Goal: Information Seeking & Learning: Learn about a topic

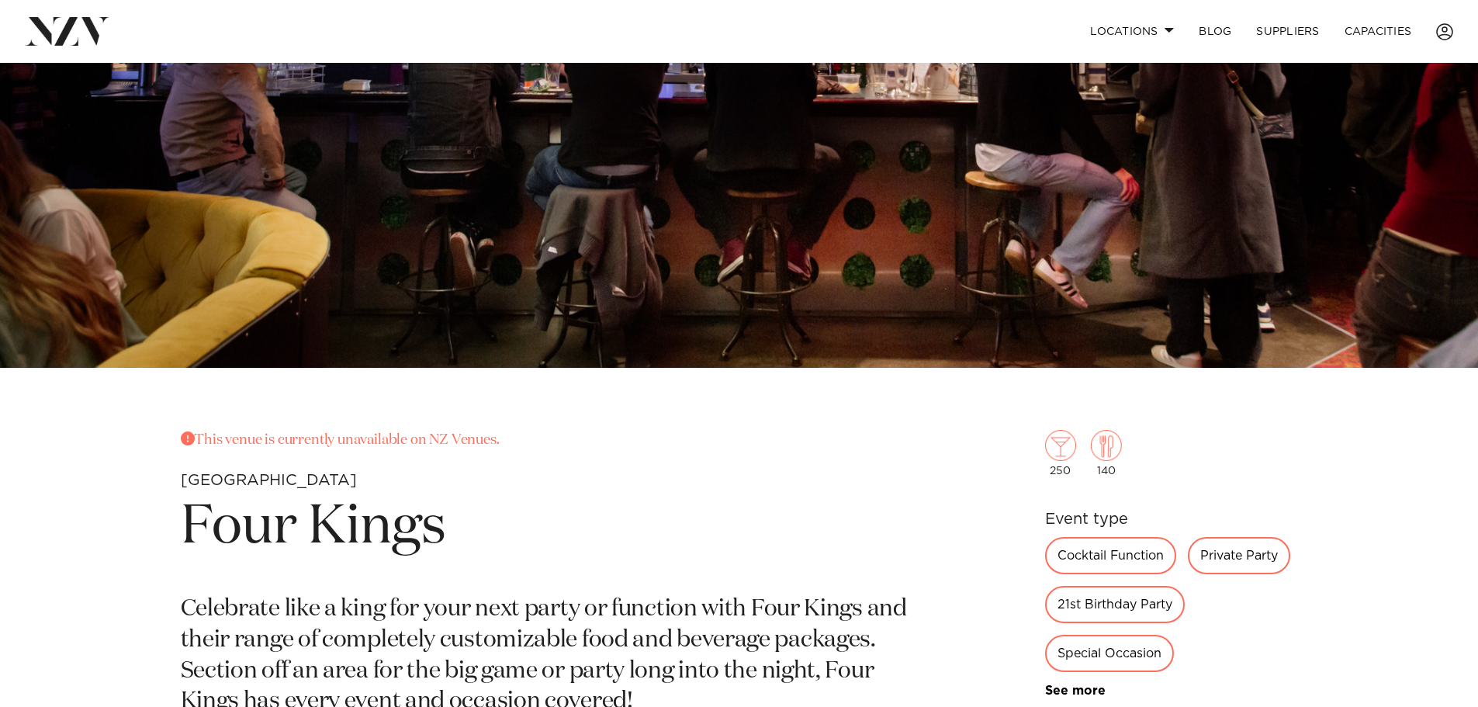
scroll to position [621, 0]
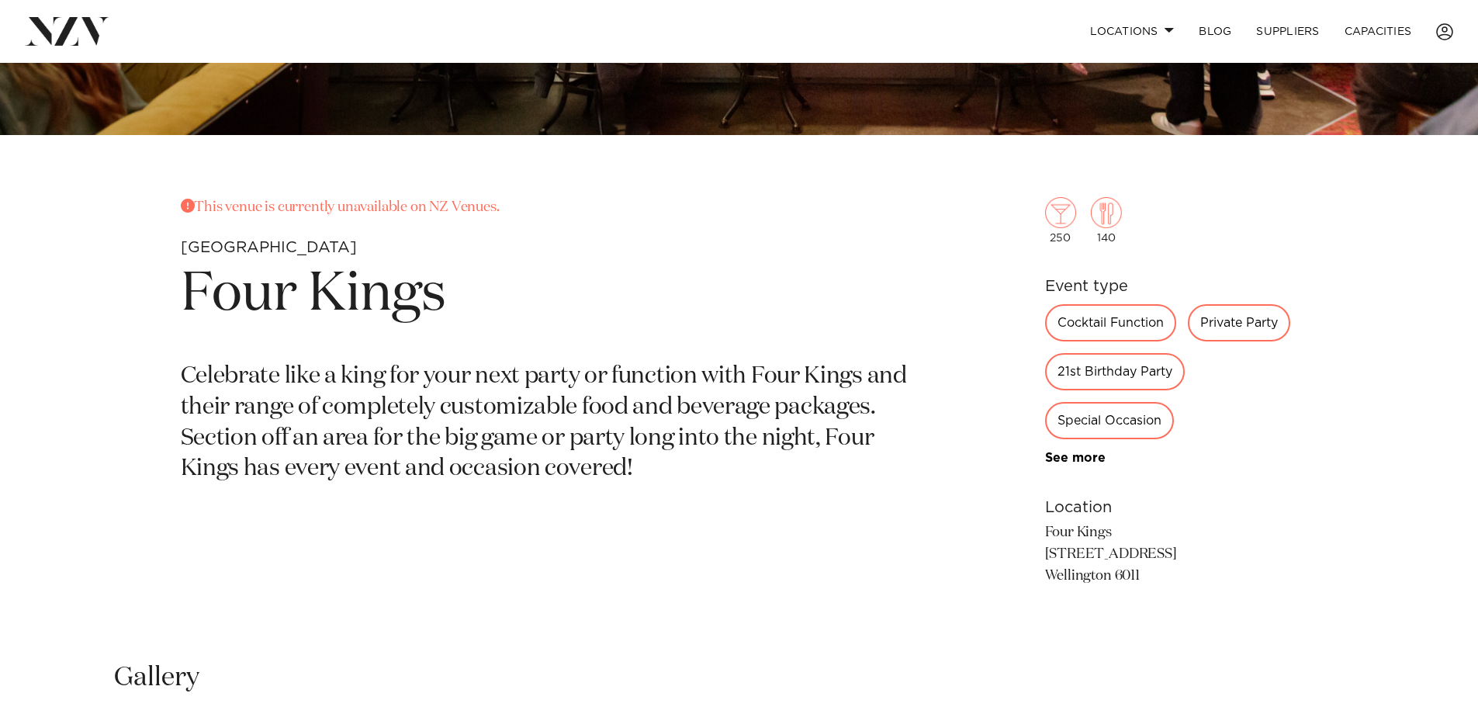
click at [1123, 366] on div "21st Birthday Party" at bounding box center [1115, 371] width 140 height 37
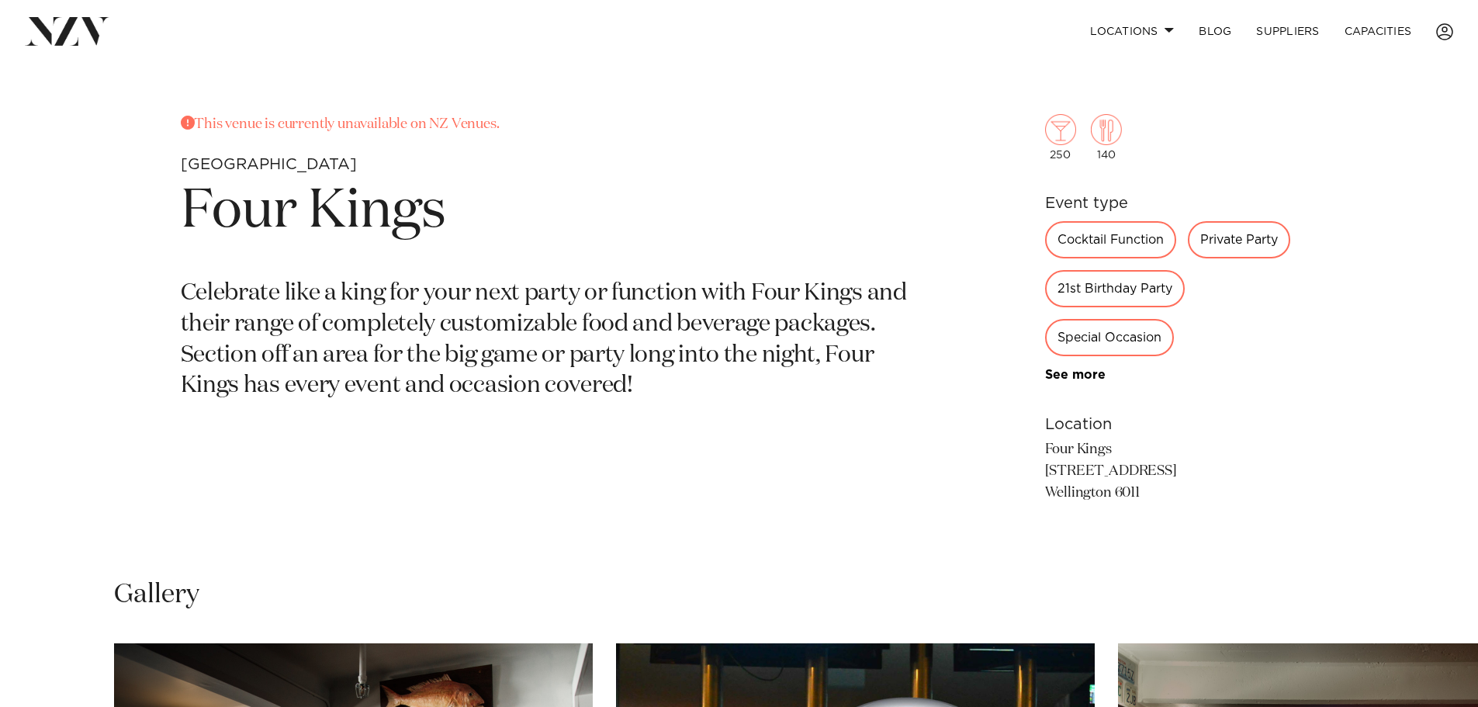
scroll to position [673, 0]
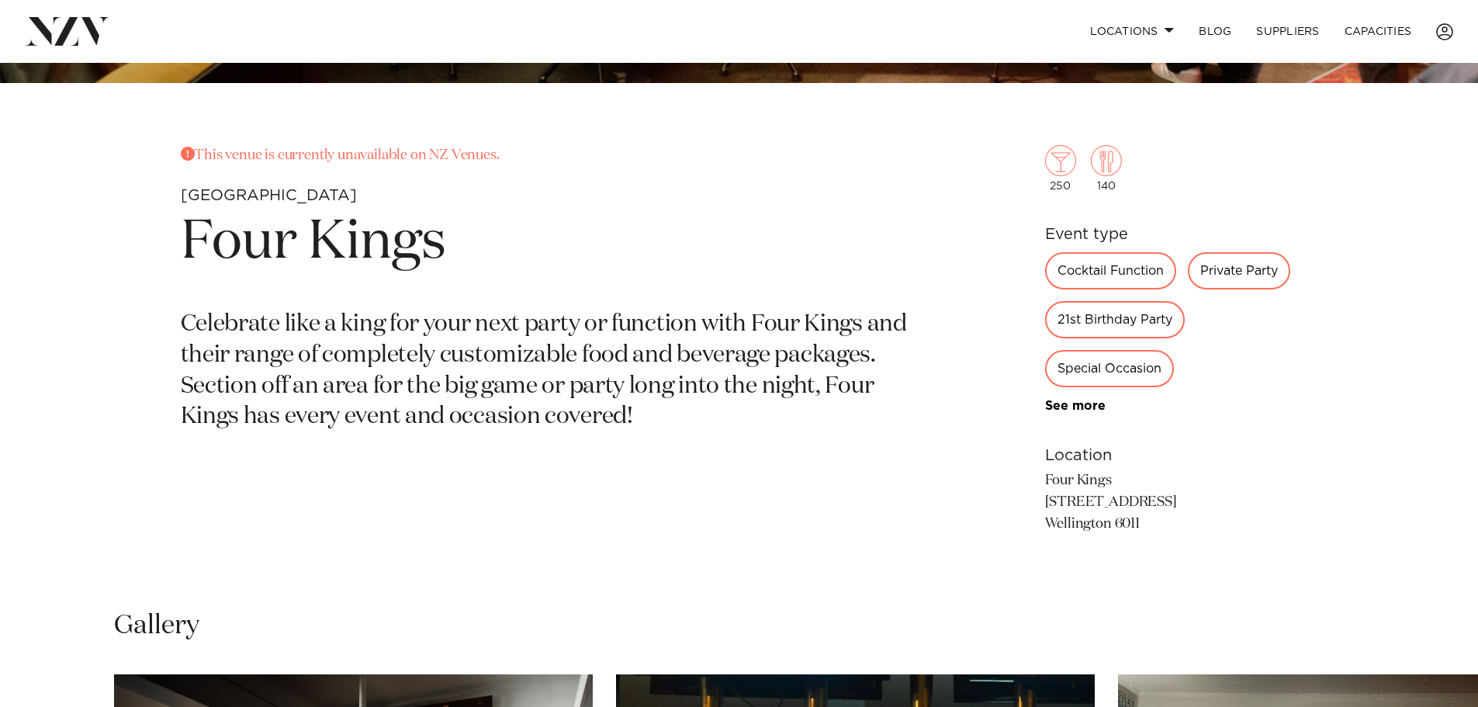
click at [1068, 404] on link "See more" at bounding box center [1105, 406] width 121 height 12
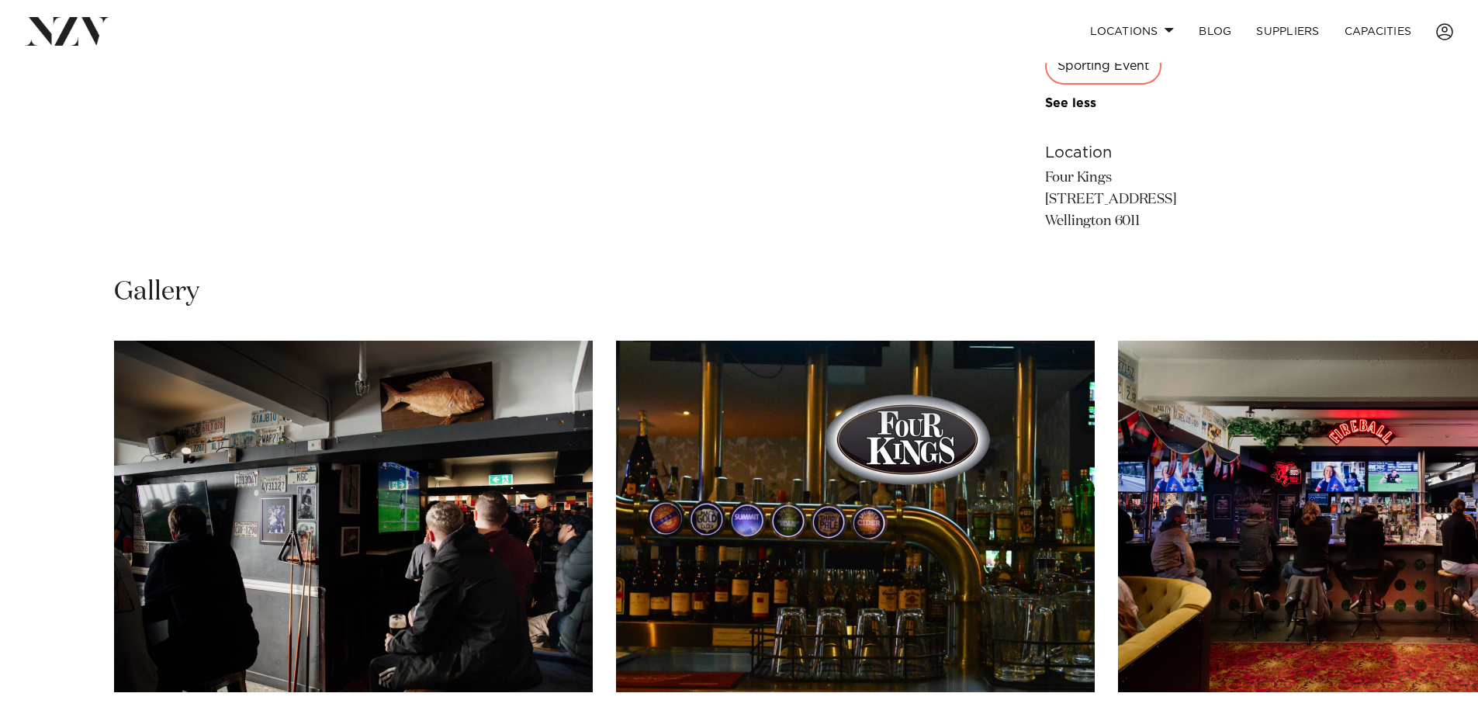
scroll to position [1216, 0]
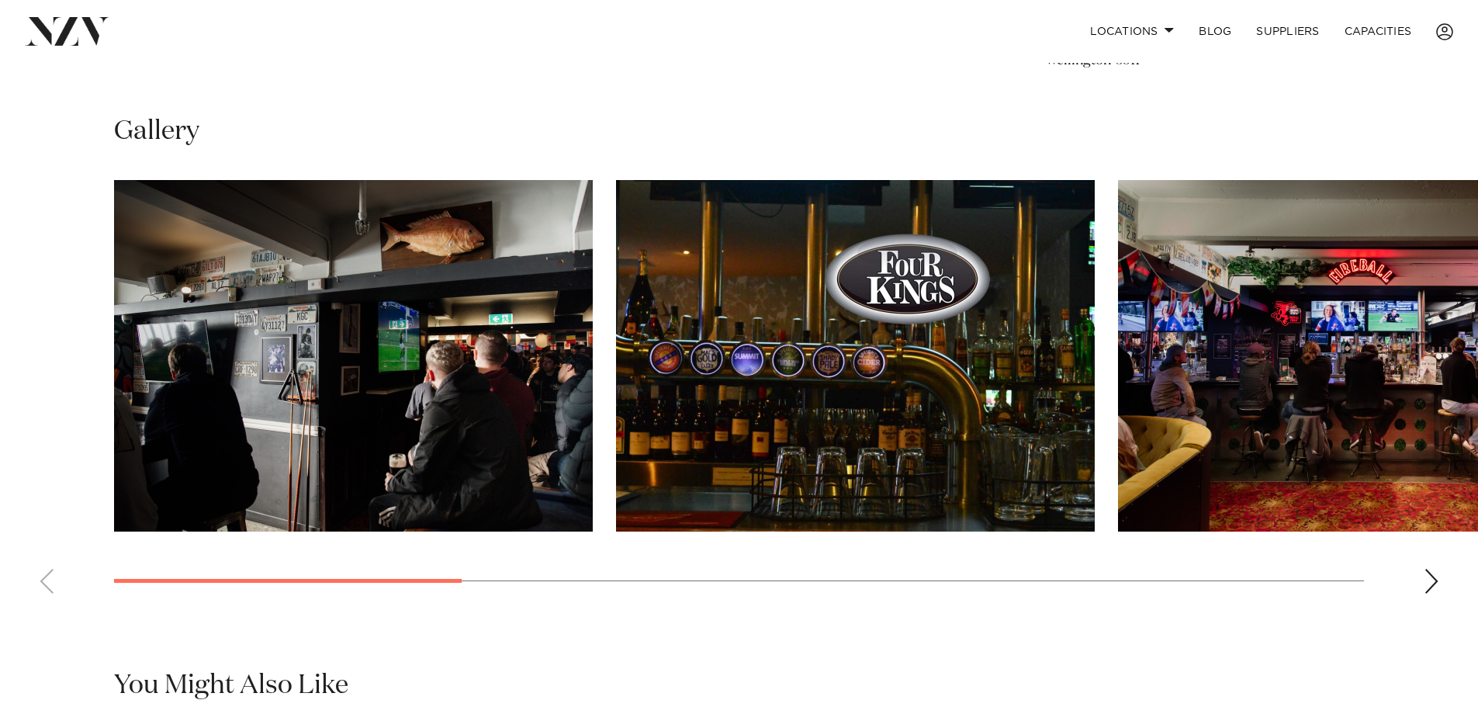
click at [795, 402] on img "2 / 9" at bounding box center [855, 356] width 479 height 352
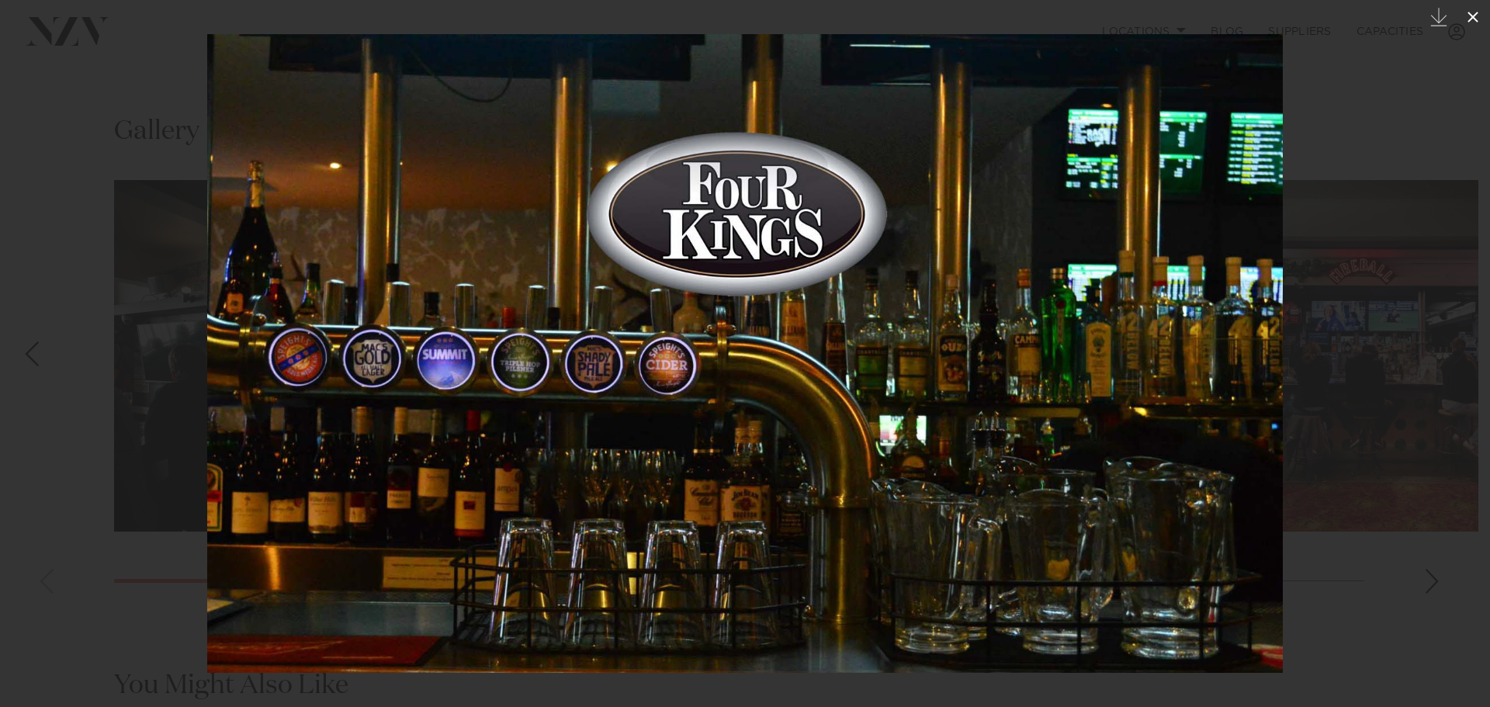
click at [1478, 18] on icon at bounding box center [1473, 17] width 19 height 19
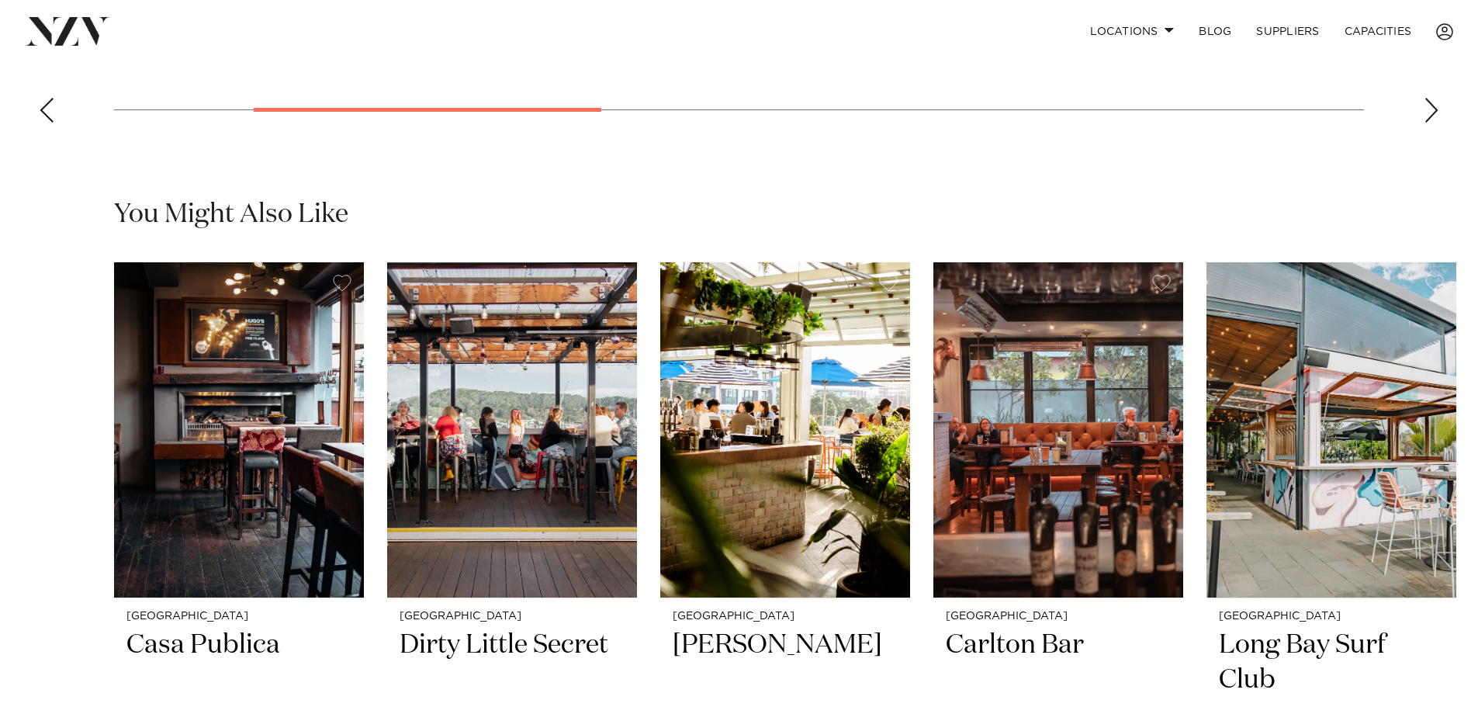
scroll to position [1837, 0]
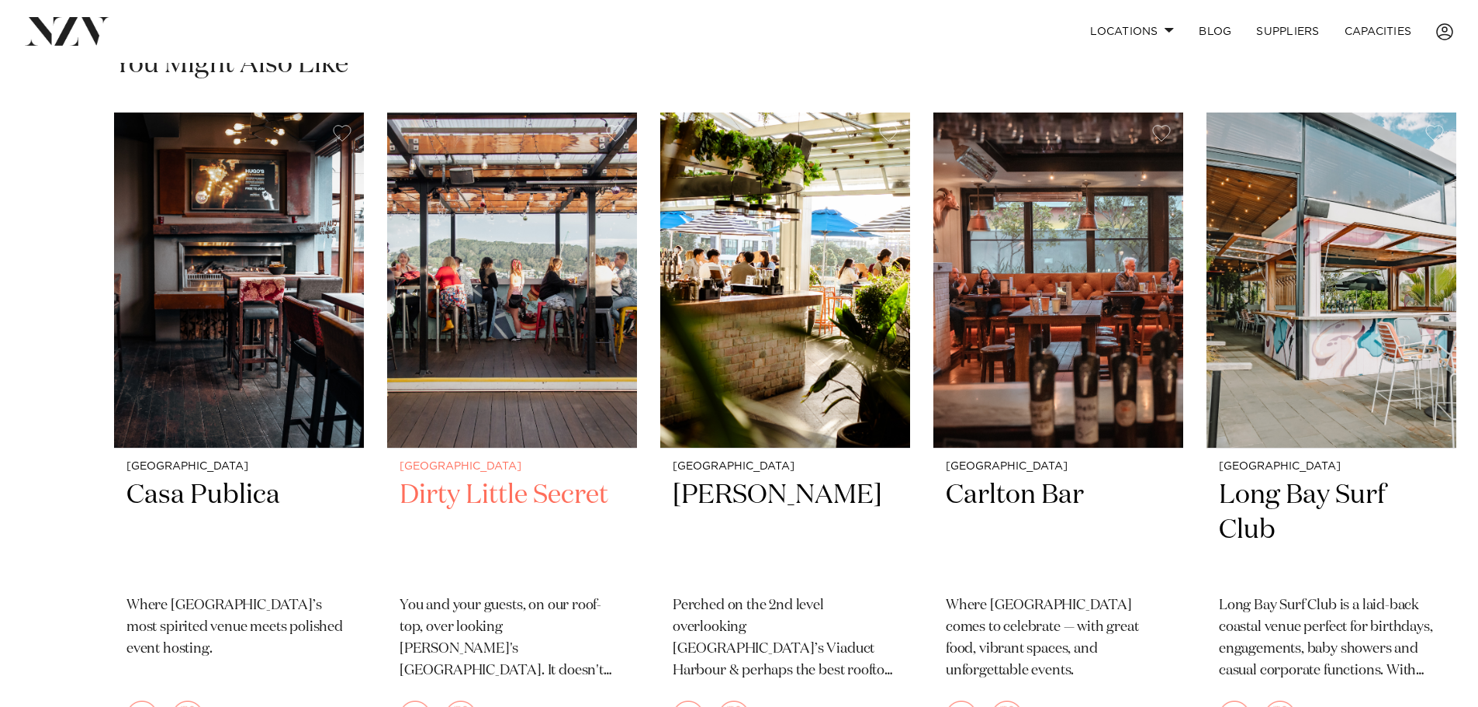
click at [499, 382] on img "2 / 11" at bounding box center [512, 280] width 250 height 335
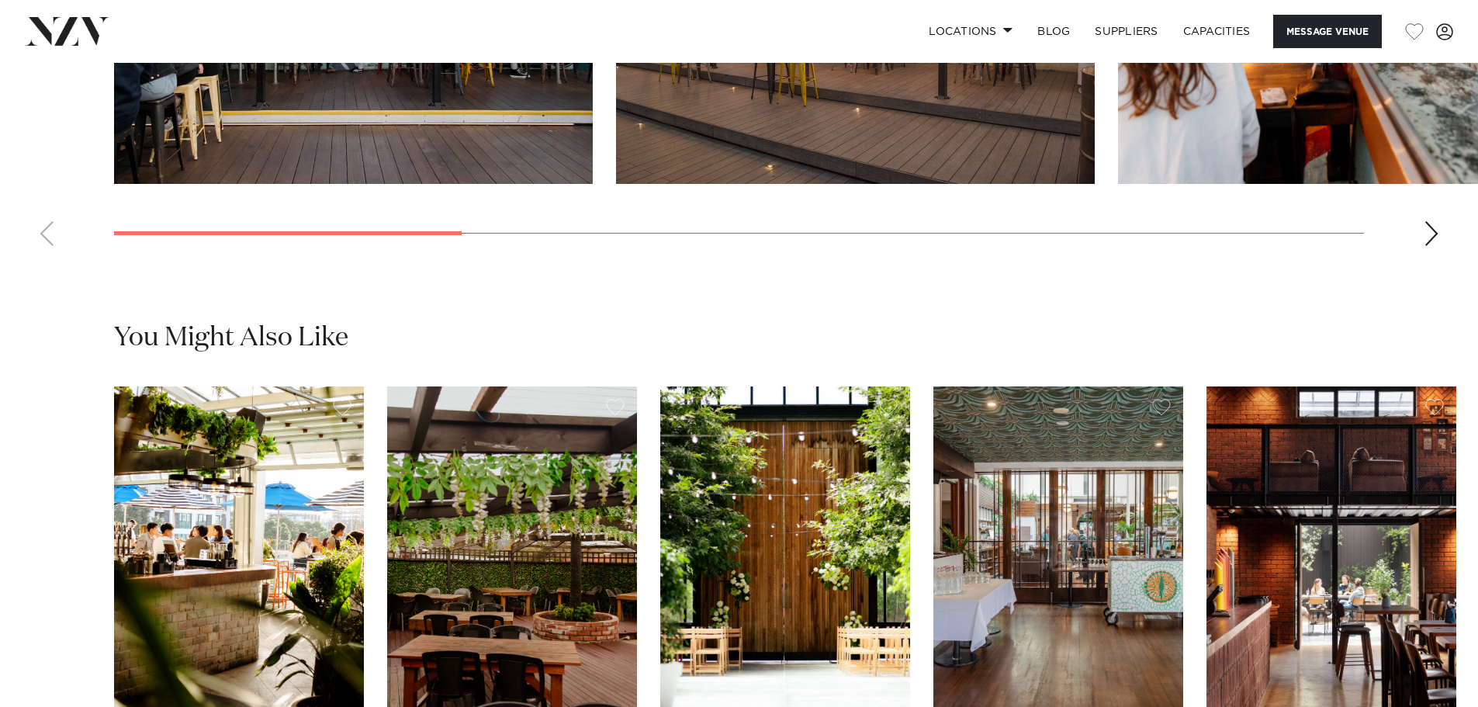
scroll to position [2018, 0]
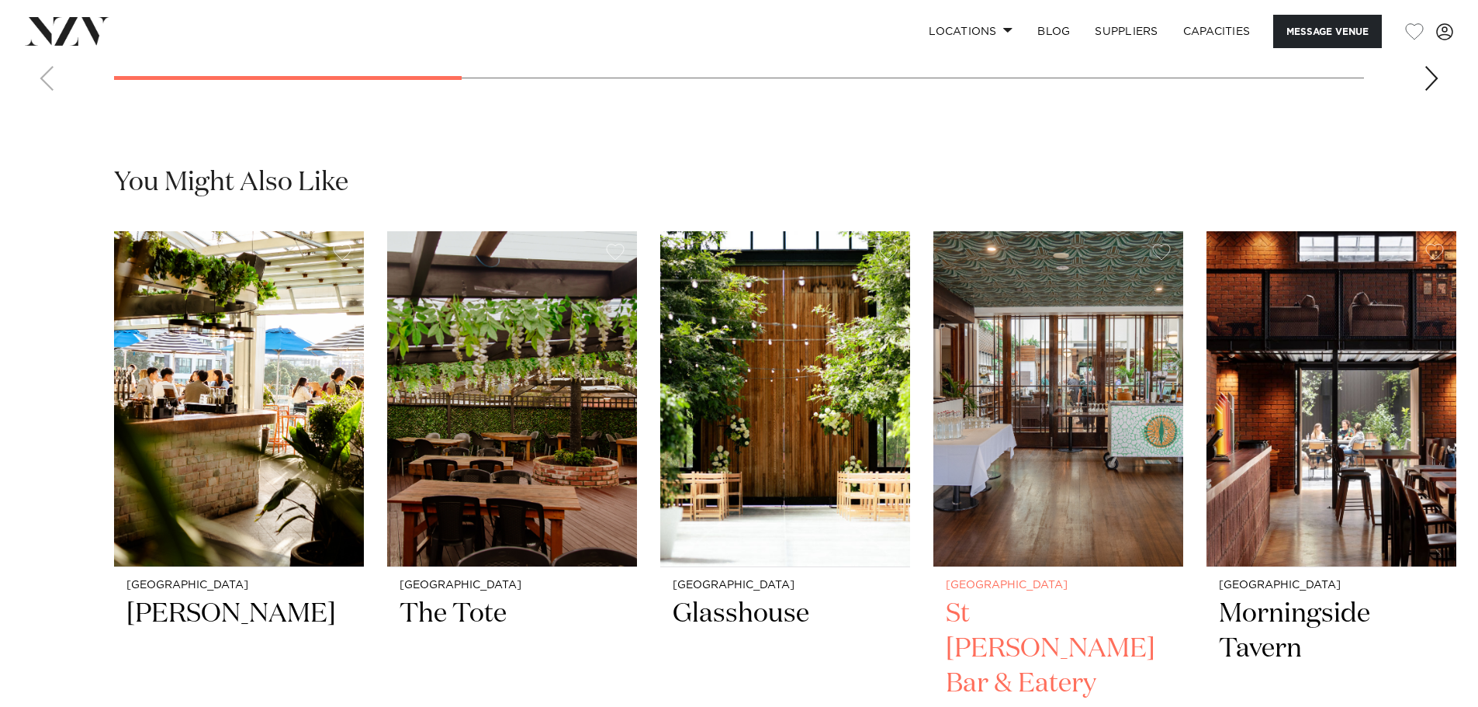
click at [1101, 494] on img "4 / 10" at bounding box center [1059, 398] width 250 height 335
